Goal: Information Seeking & Learning: Learn about a topic

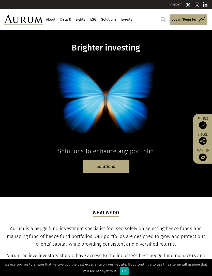
click at [54, 17] on link "About" at bounding box center [51, 19] width 11 height 9
click at [55, 20] on link "About" at bounding box center [51, 19] width 11 height 9
click at [74, 19] on link "Data & Insights" at bounding box center [73, 19] width 26 height 9
click at [54, 18] on link "About" at bounding box center [51, 19] width 11 height 9
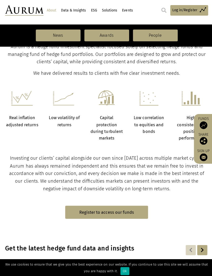
scroll to position [154, 0]
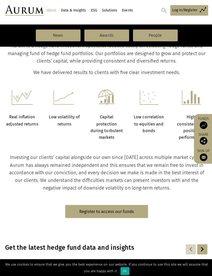
click at [204, 128] on img at bounding box center [203, 124] width 8 height 8
